Goal: Information Seeking & Learning: Learn about a topic

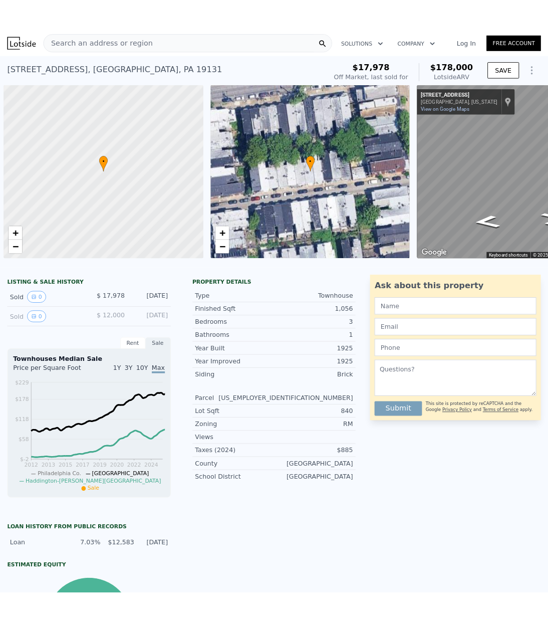
scroll to position [0, 4]
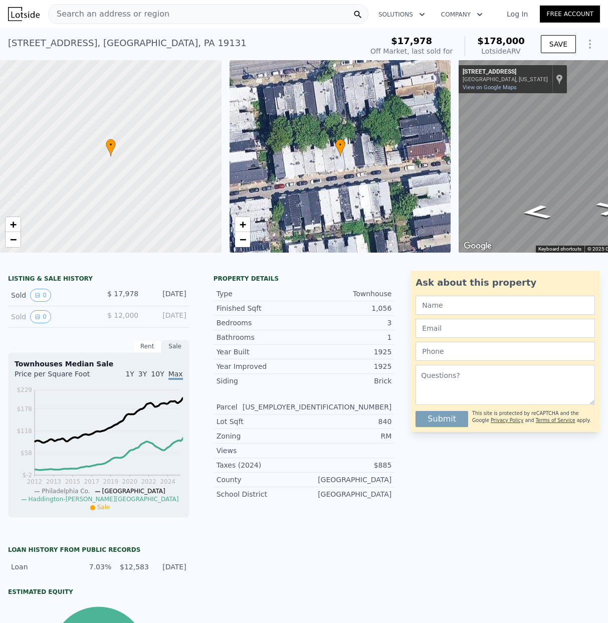
click at [91, 13] on span "Search an address or region" at bounding box center [109, 14] width 121 height 12
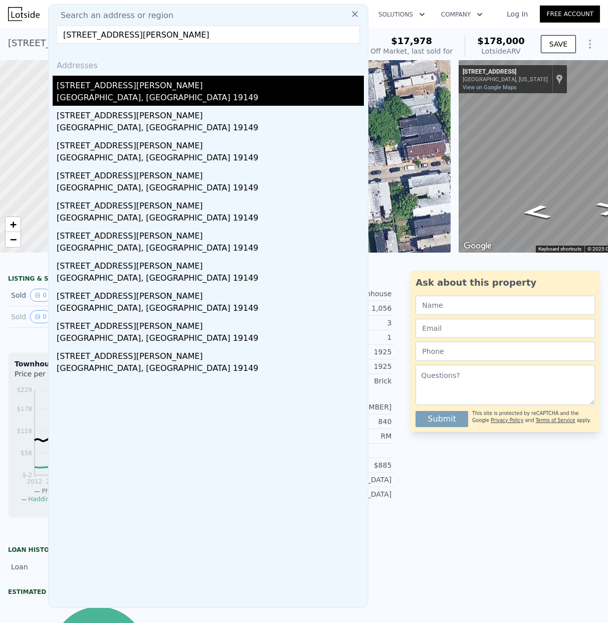
type input "[STREET_ADDRESS][PERSON_NAME]"
click at [109, 89] on div "[STREET_ADDRESS][PERSON_NAME]" at bounding box center [210, 84] width 307 height 16
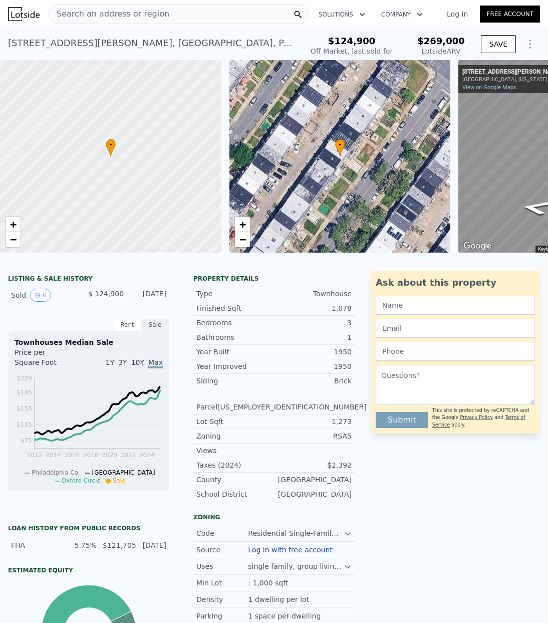
click at [106, 12] on span "Search an address or region" at bounding box center [109, 14] width 121 height 12
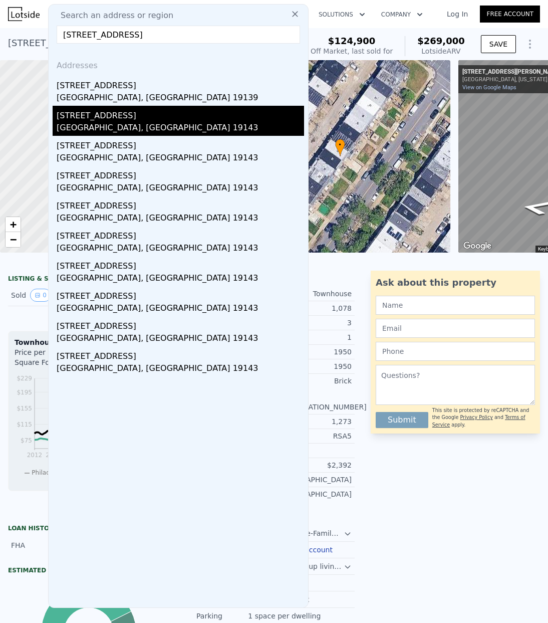
type input "[STREET_ADDRESS]"
click at [84, 119] on div "[STREET_ADDRESS]" at bounding box center [181, 114] width 248 height 16
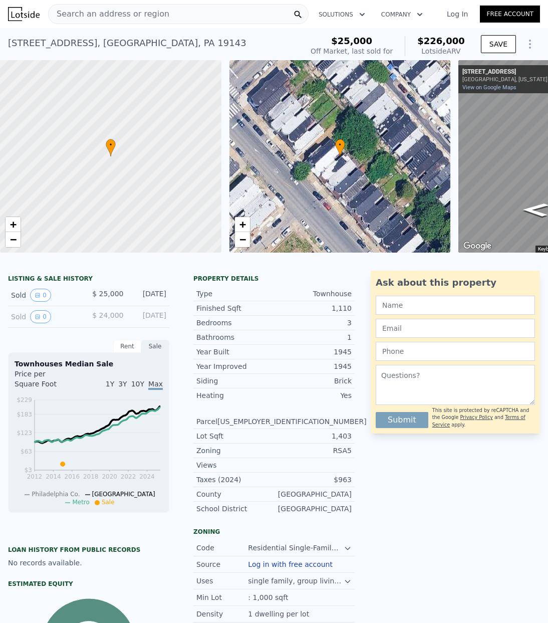
scroll to position [1, 0]
click at [82, 16] on span "Search an address or region" at bounding box center [109, 14] width 121 height 12
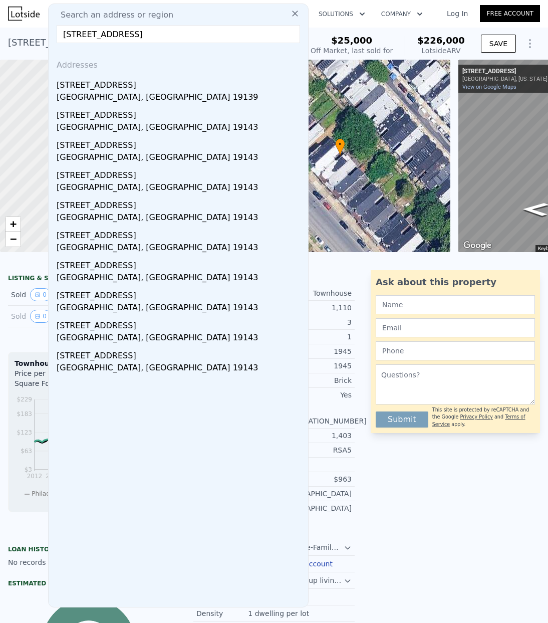
click at [104, 33] on input "[STREET_ADDRESS]" at bounding box center [179, 34] width 244 height 18
paste input "[STREET_ADDRESS]"
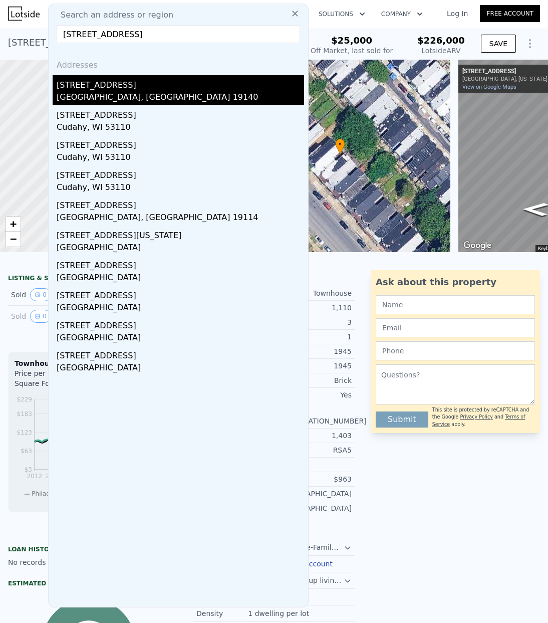
type input "[STREET_ADDRESS]"
click at [115, 85] on div "[STREET_ADDRESS]" at bounding box center [181, 83] width 248 height 16
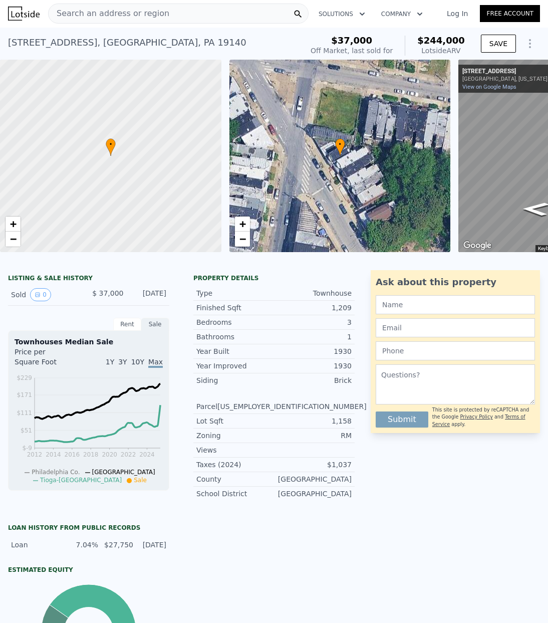
click at [97, 9] on span "Search an address or region" at bounding box center [109, 14] width 121 height 12
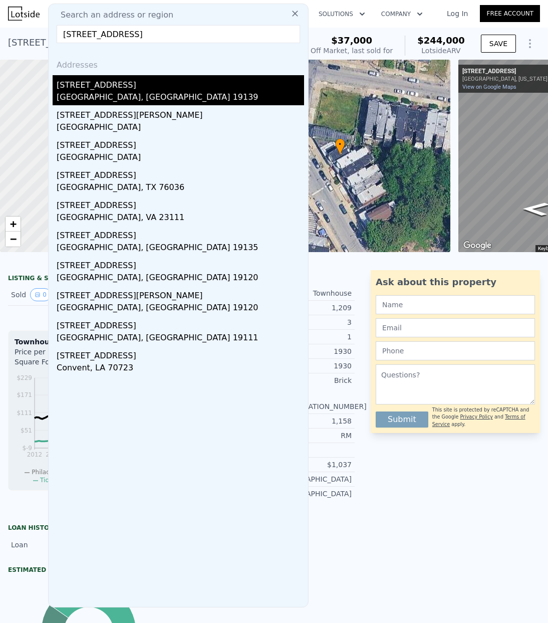
type input "[STREET_ADDRESS]"
click at [94, 90] on div "[STREET_ADDRESS]" at bounding box center [181, 83] width 248 height 16
